Goal: Task Accomplishment & Management: Manage account settings

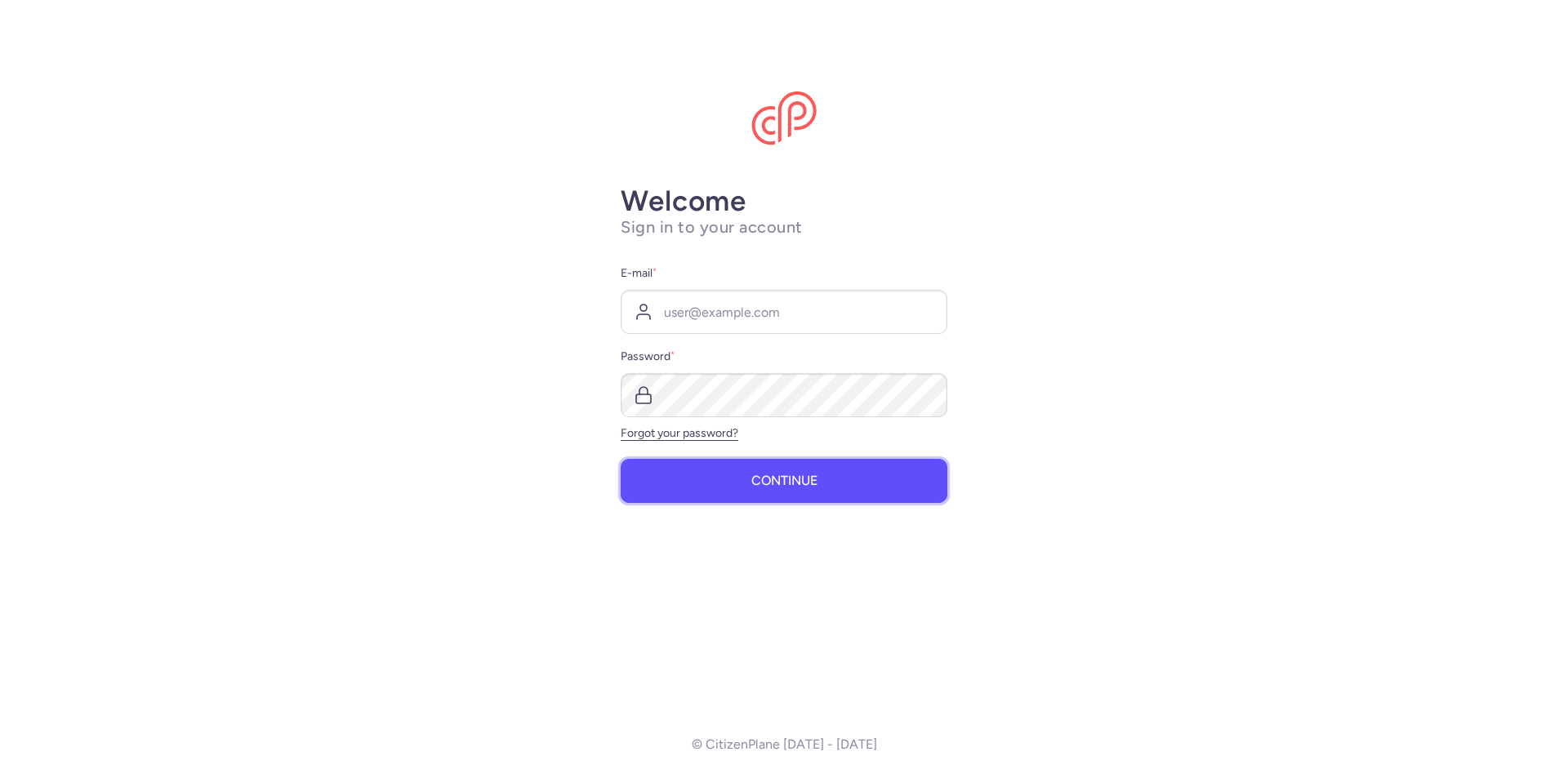
click at [746, 493] on button "Continue" at bounding box center [784, 480] width 327 height 44
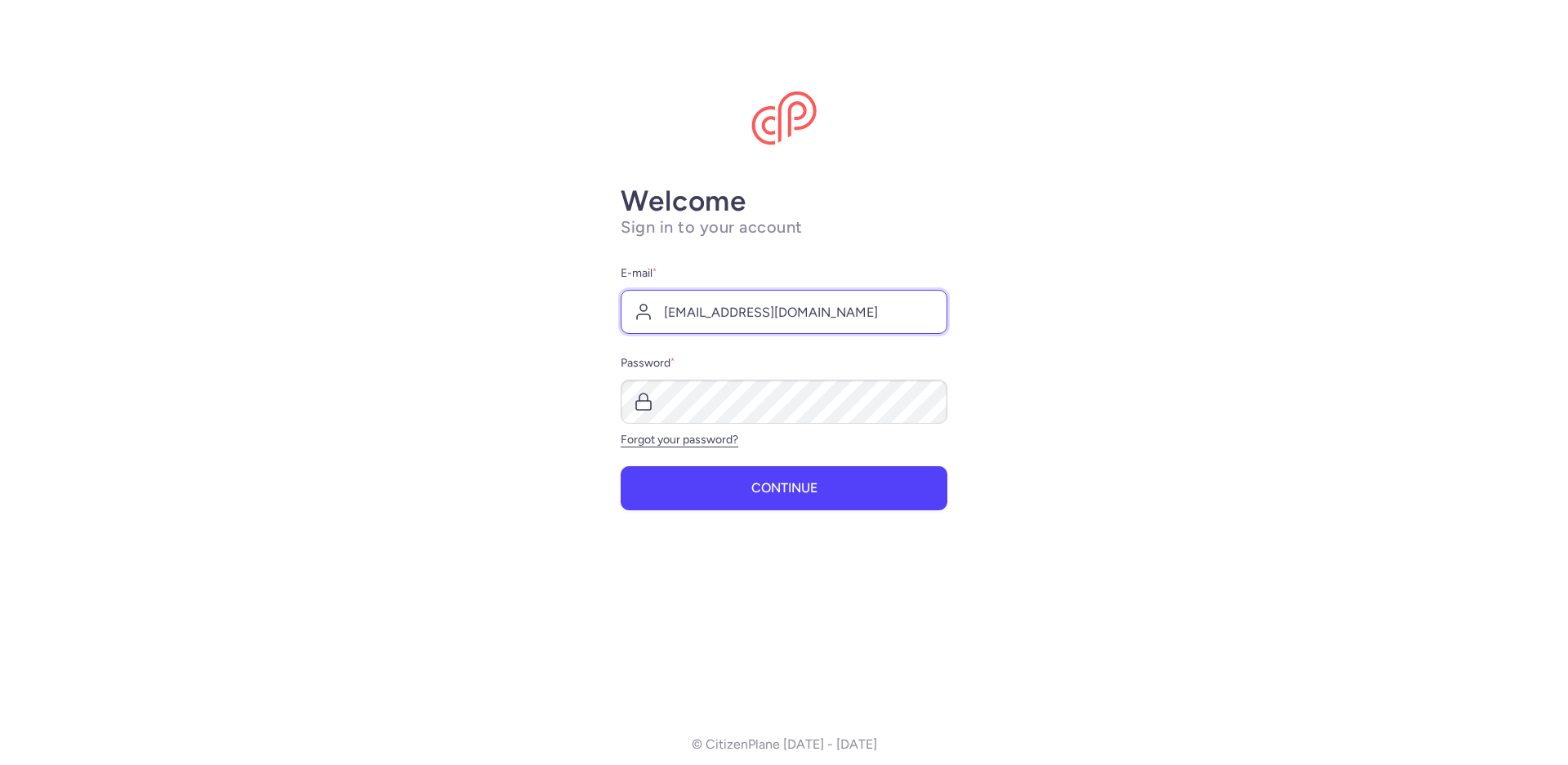
type input "[EMAIL_ADDRESS][DOMAIN_NAME]"
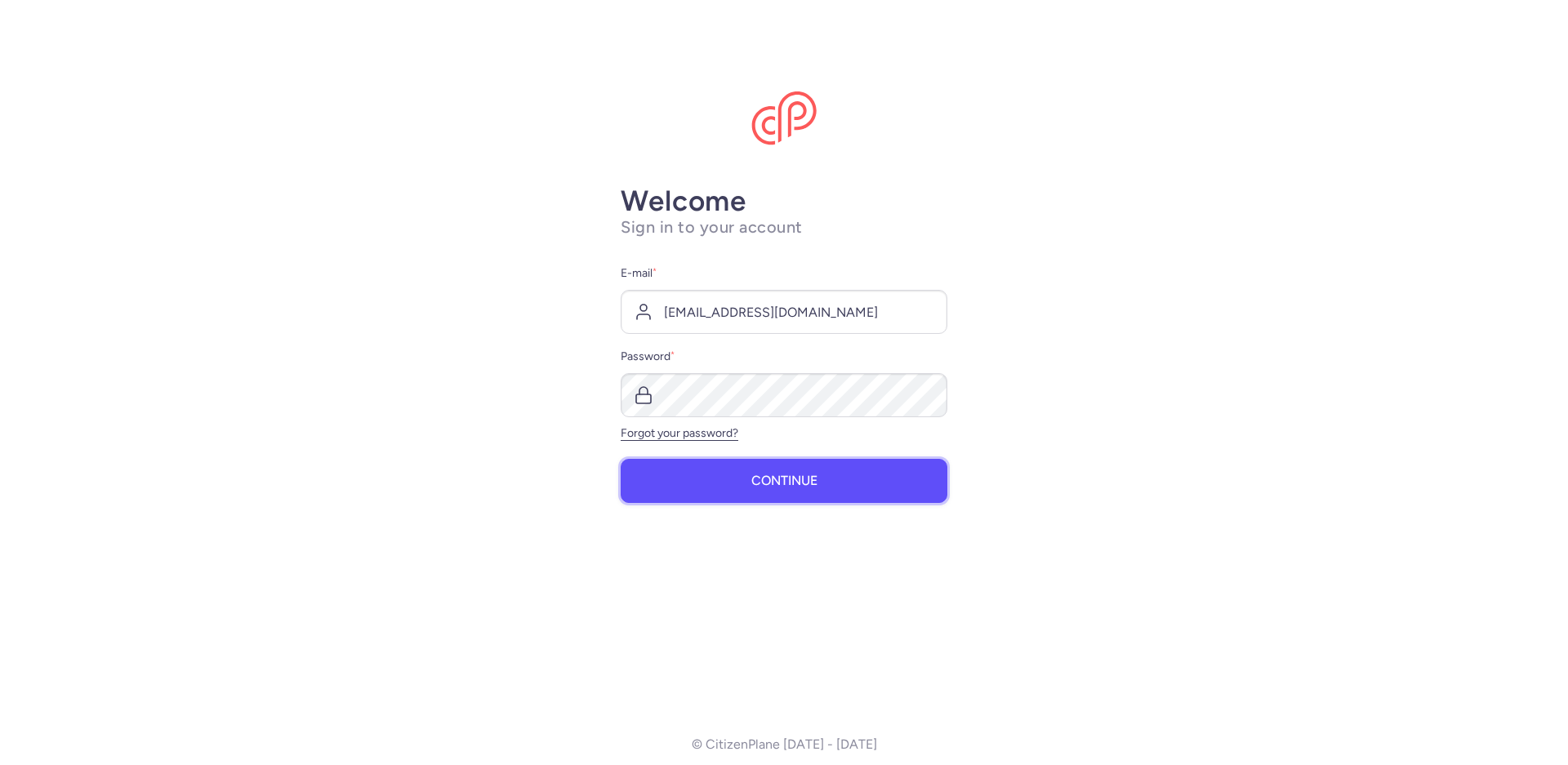
click at [802, 481] on span "Continue" at bounding box center [784, 480] width 66 height 15
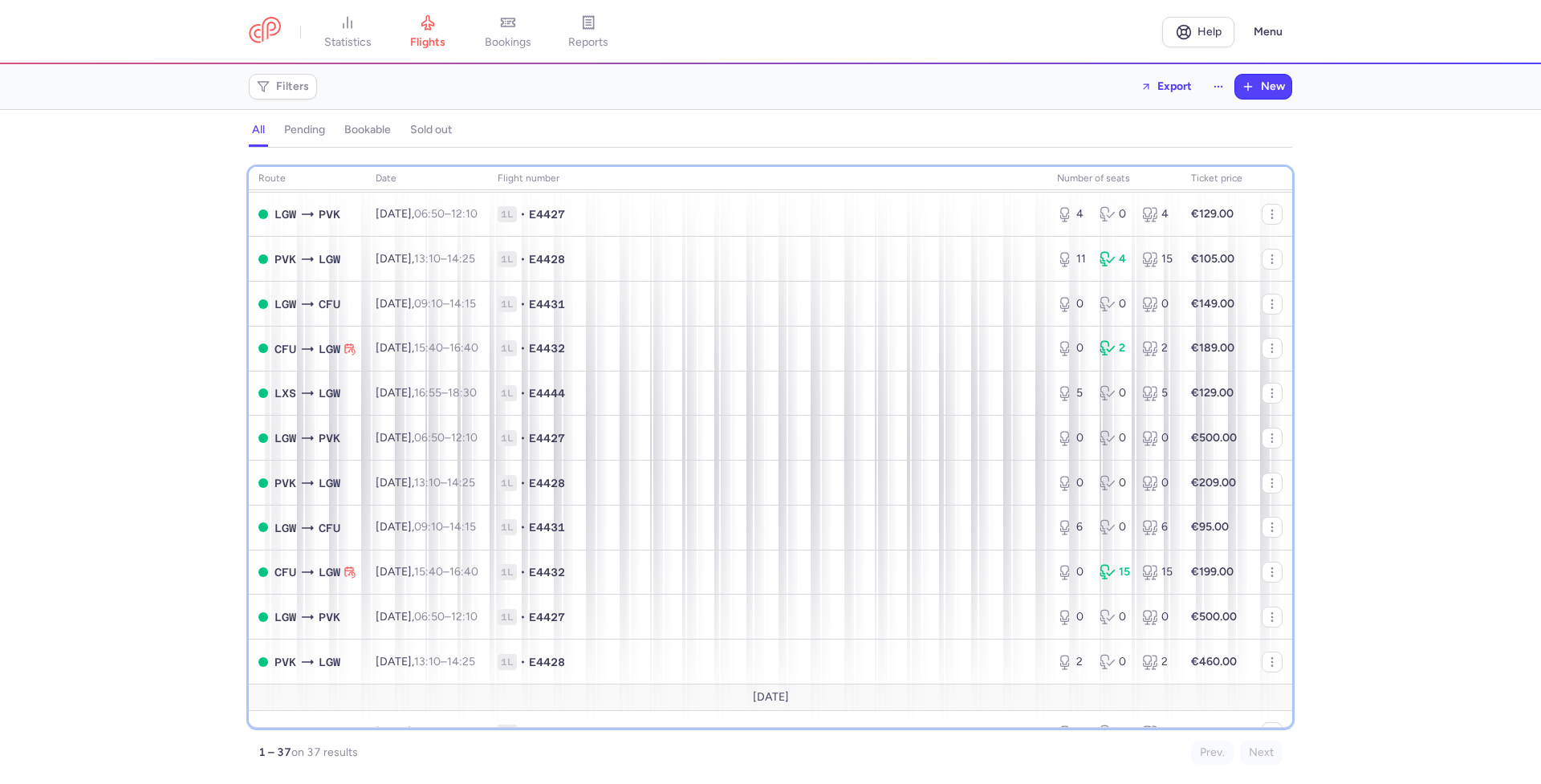
scroll to position [167, 0]
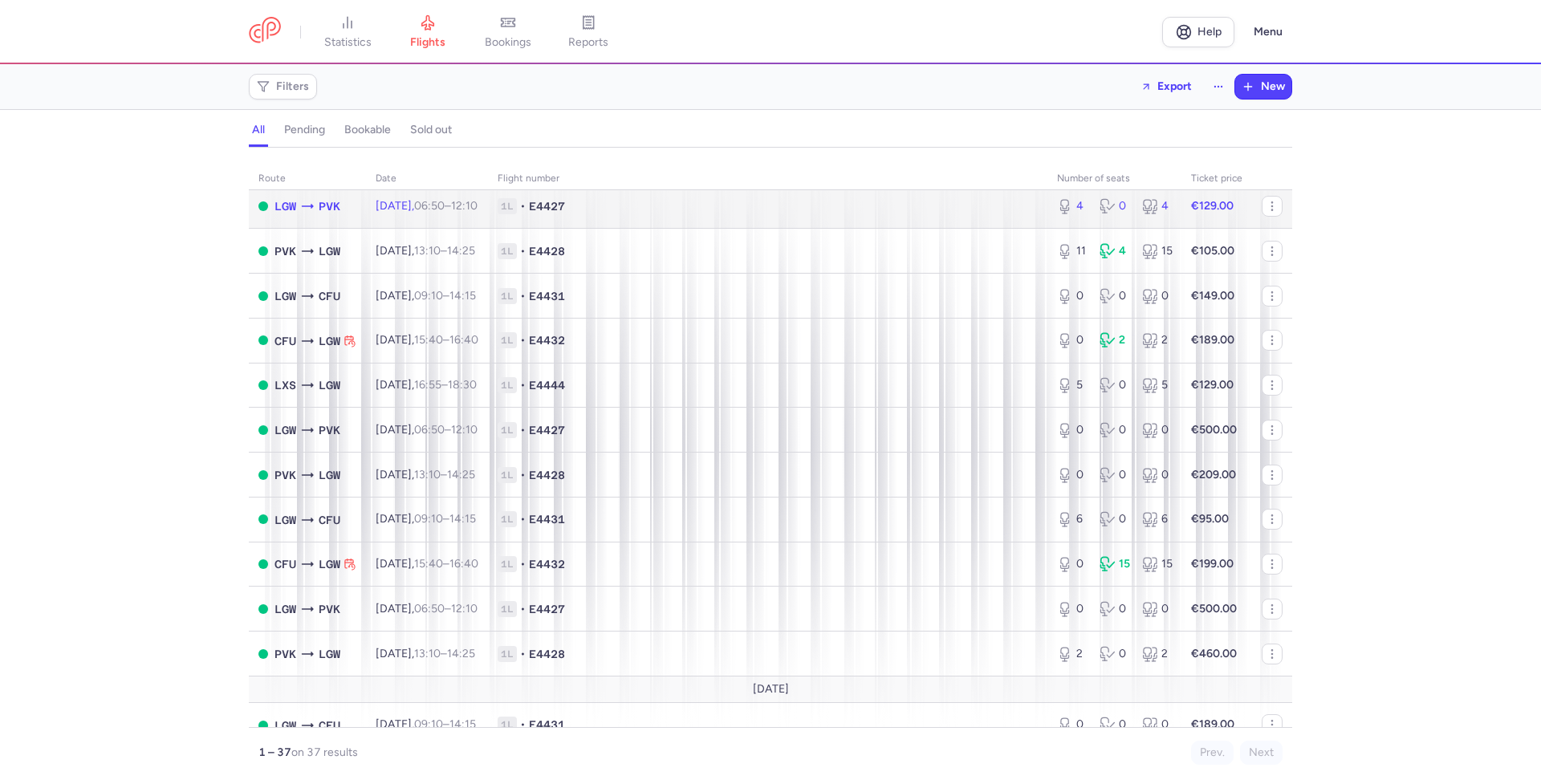
click at [1162, 204] on div "4 0 4" at bounding box center [1114, 206] width 128 height 29
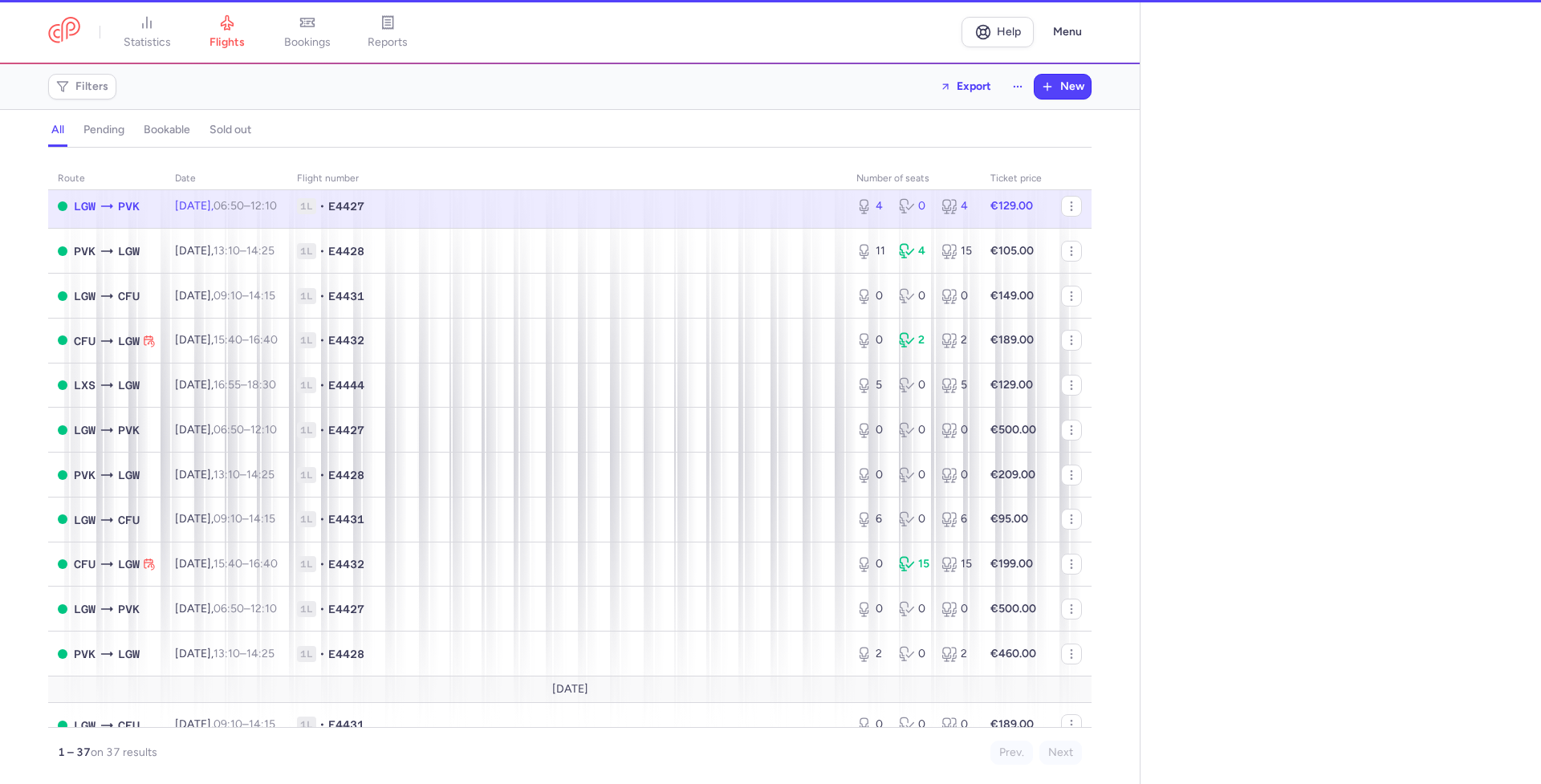
select select "days"
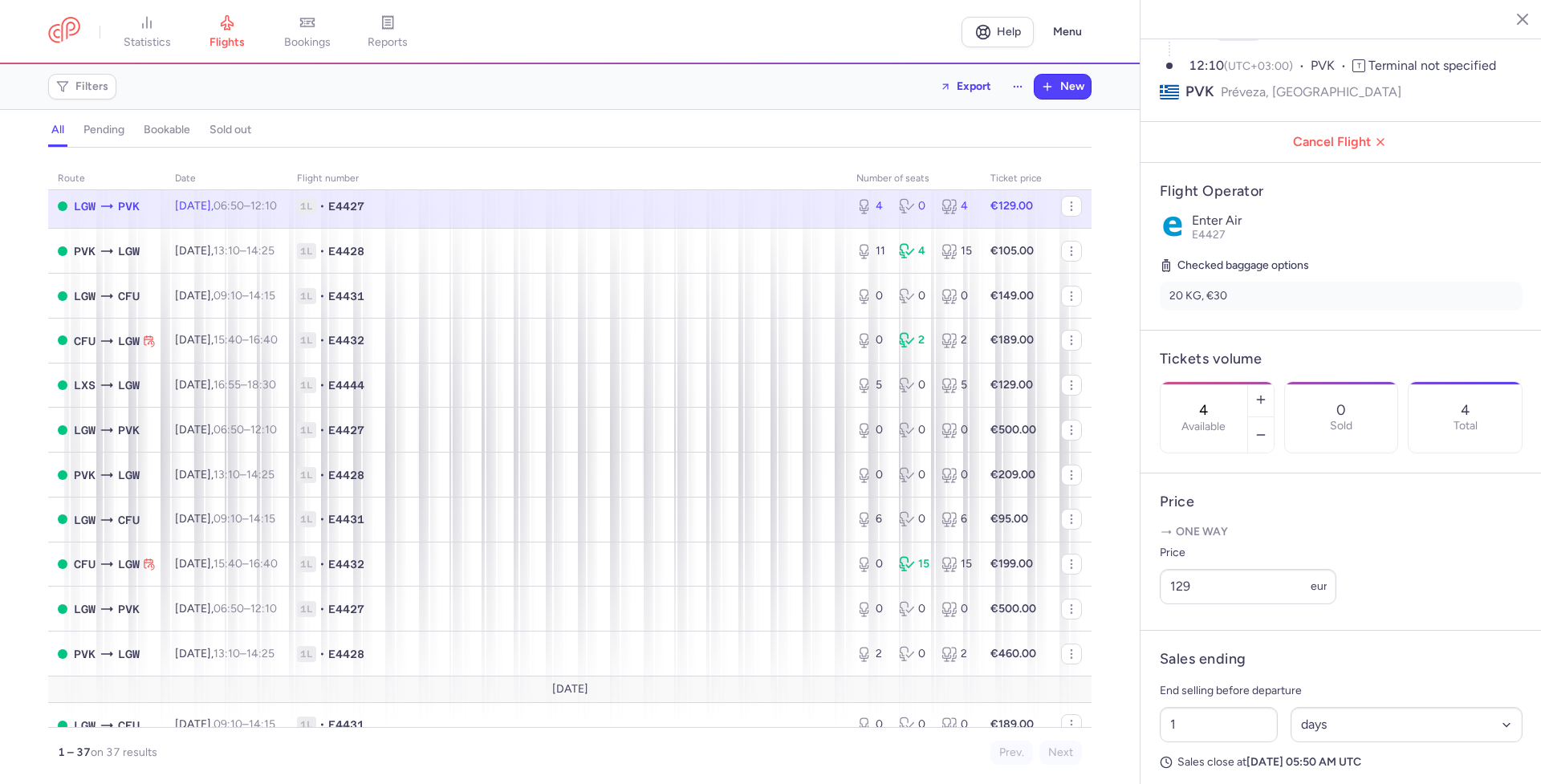
scroll to position [241, 0]
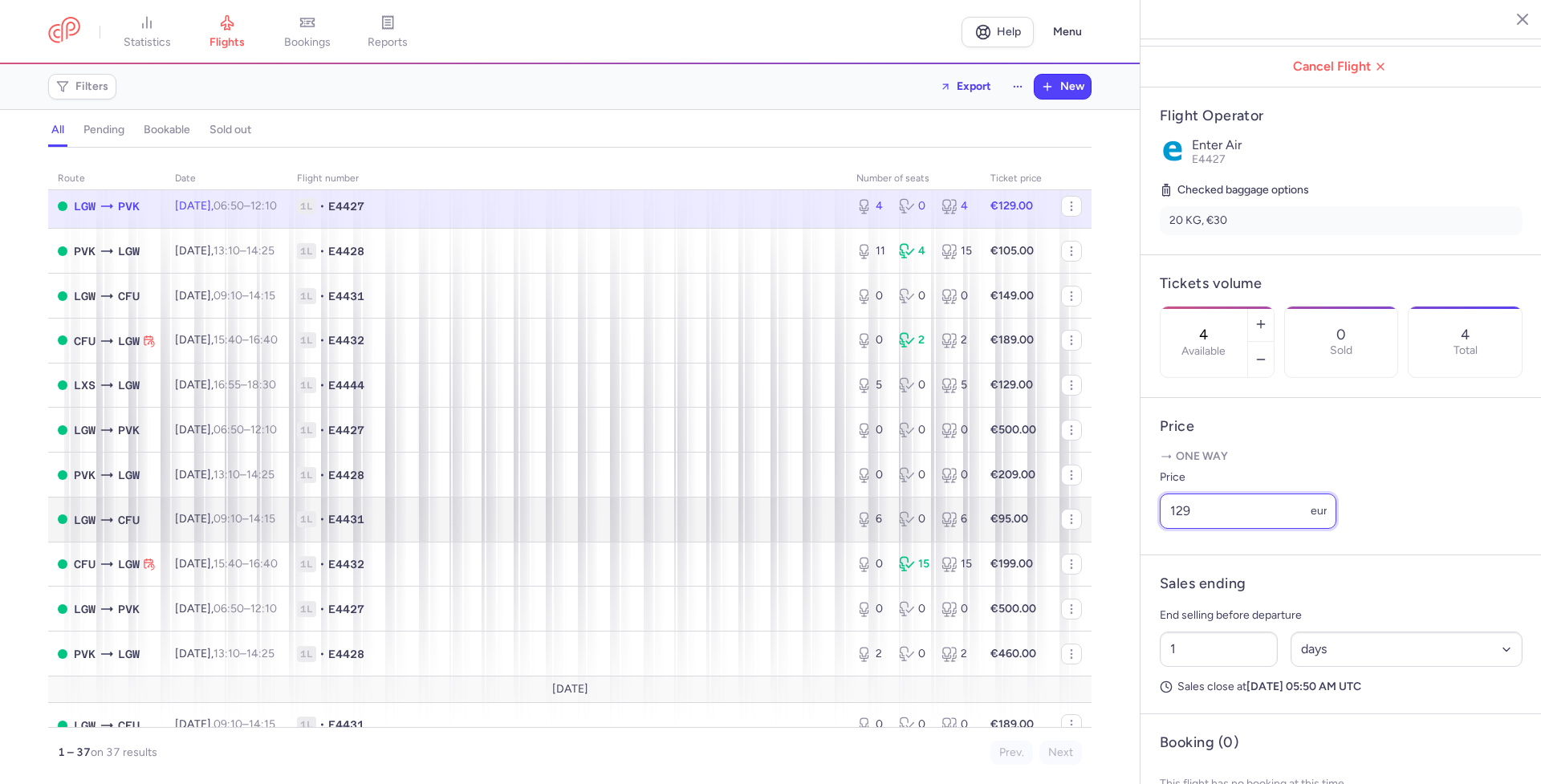
drag, startPoint x: 1212, startPoint y: 552, endPoint x: 929, endPoint y: 508, distance: 286.4
click at [1081, 579] on div "statistics flights bookings reports Help Menu Filters Export New all pending bo…" at bounding box center [770, 392] width 1541 height 784
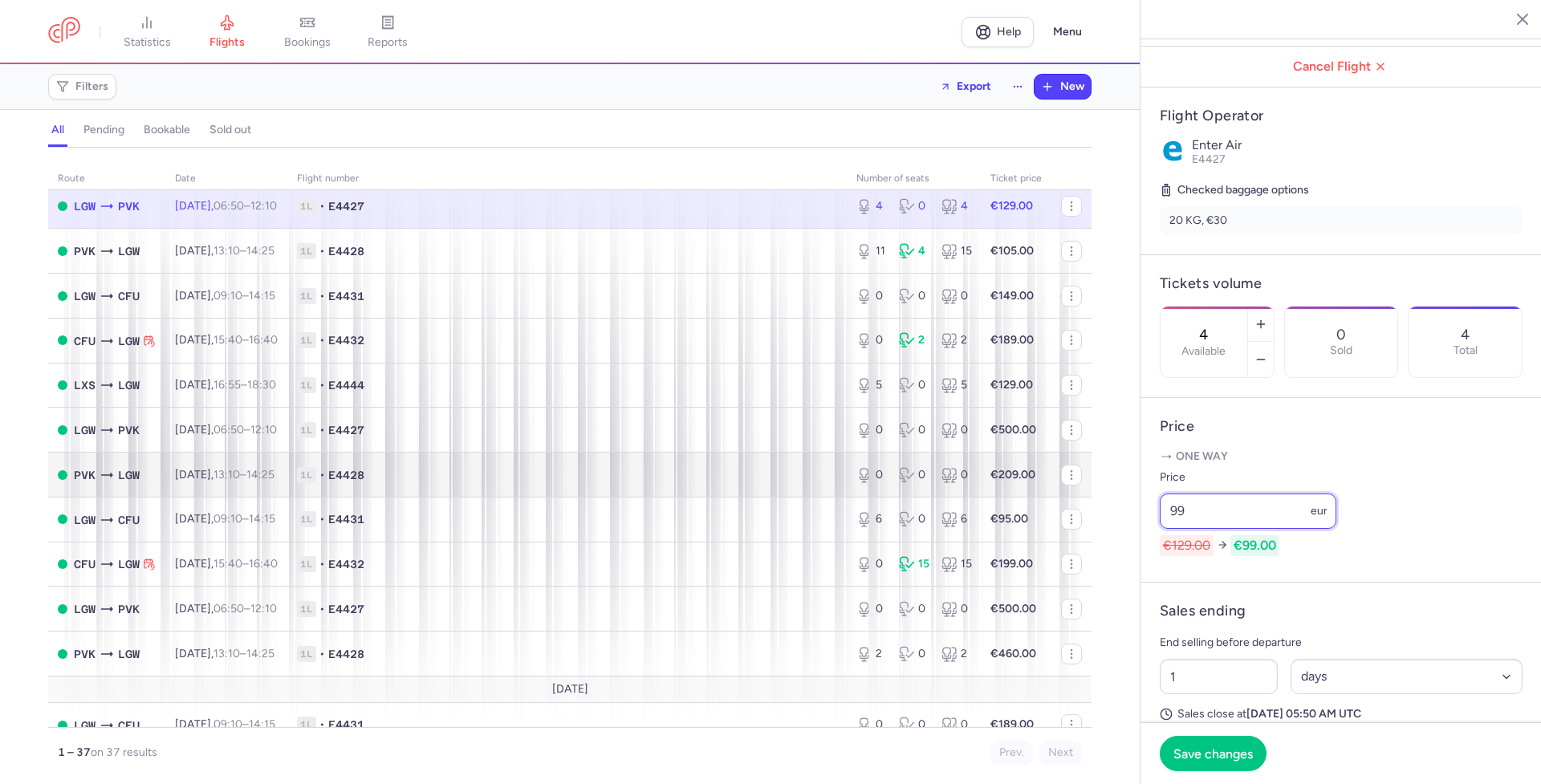
type input "99"
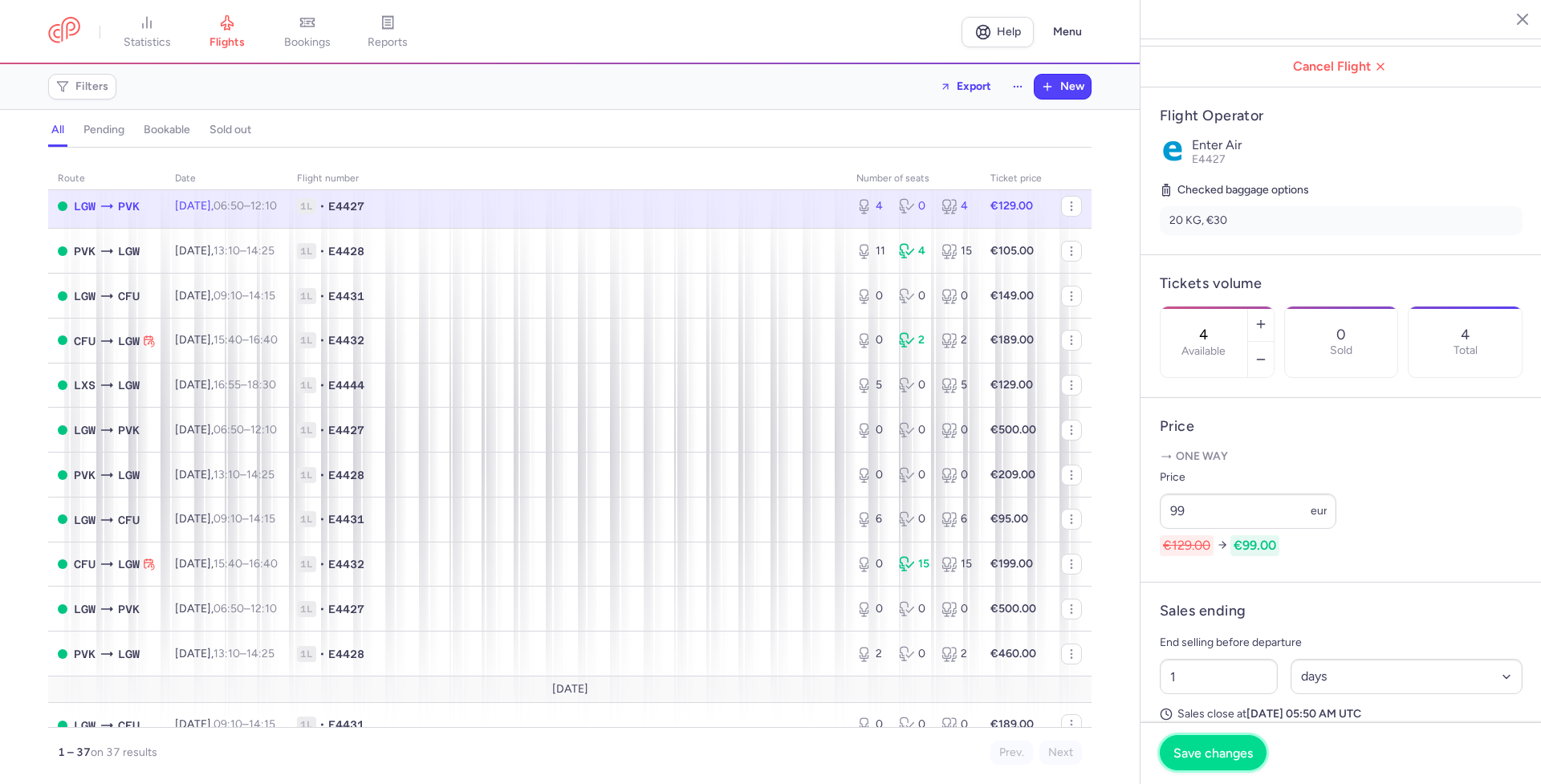
click at [1214, 751] on span "Save changes" at bounding box center [1213, 752] width 79 height 14
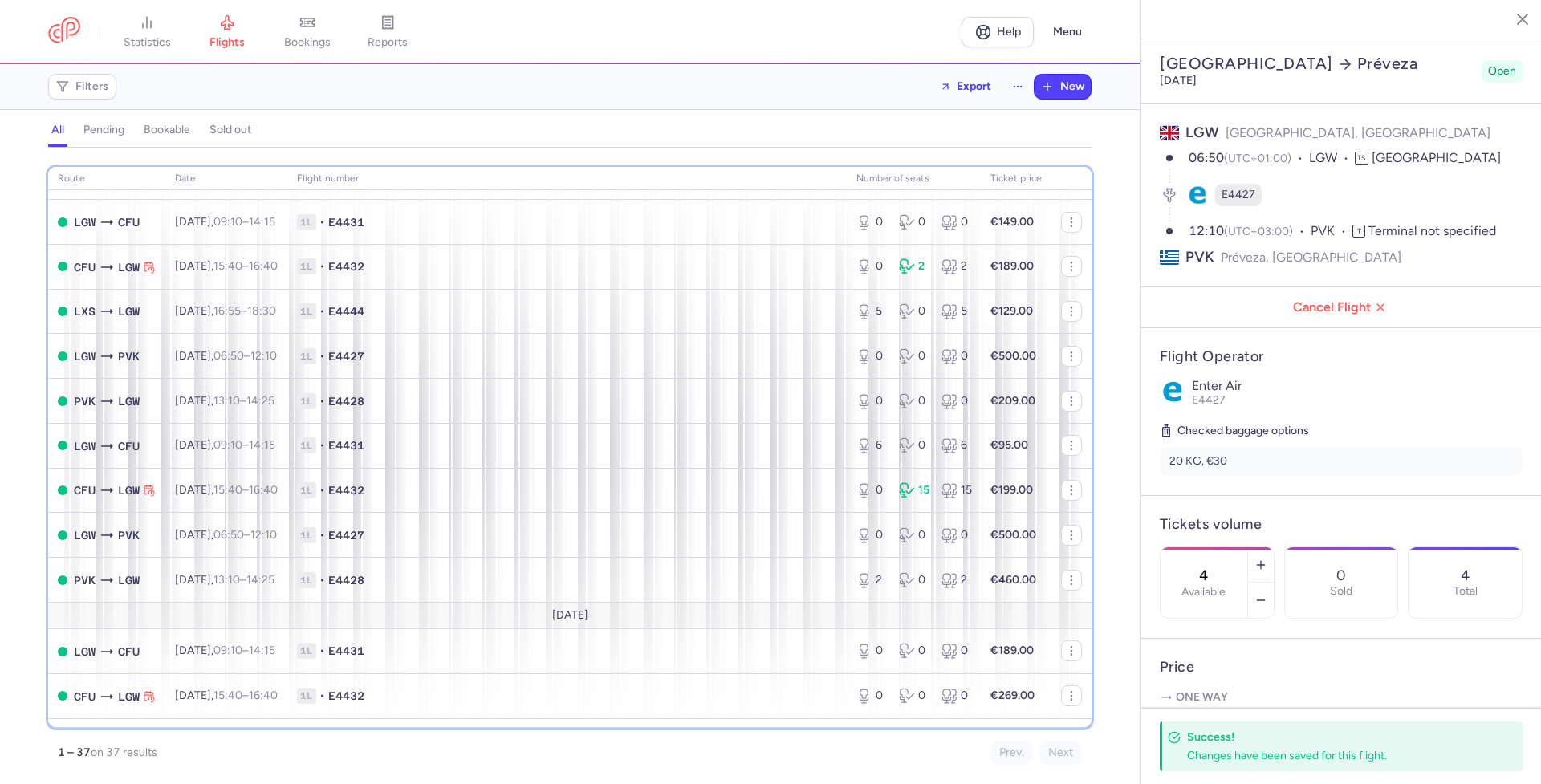
scroll to position [244, 0]
